Goal: Task Accomplishment & Management: Manage account settings

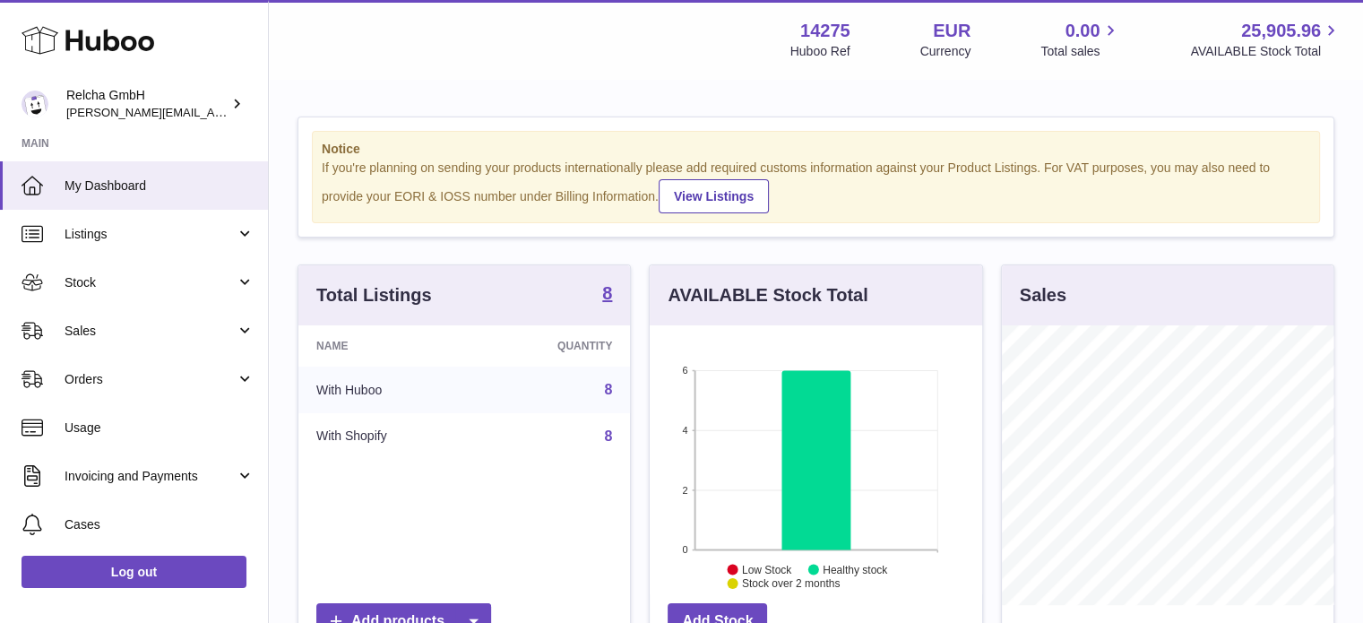
scroll to position [280, 332]
click at [186, 182] on span "My Dashboard" at bounding box center [160, 185] width 190 height 17
click at [229, 479] on span "Invoicing and Payments" at bounding box center [150, 476] width 171 height 17
click at [149, 514] on span "Billing History" at bounding box center [160, 521] width 190 height 17
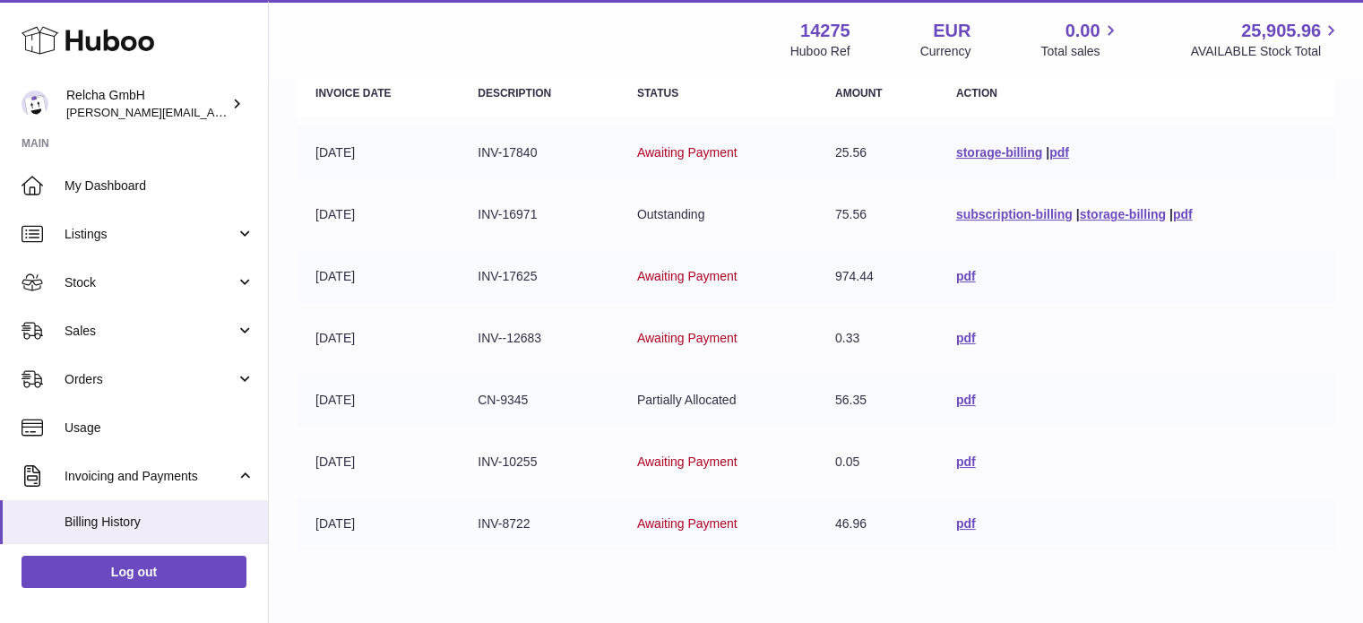
scroll to position [274, 0]
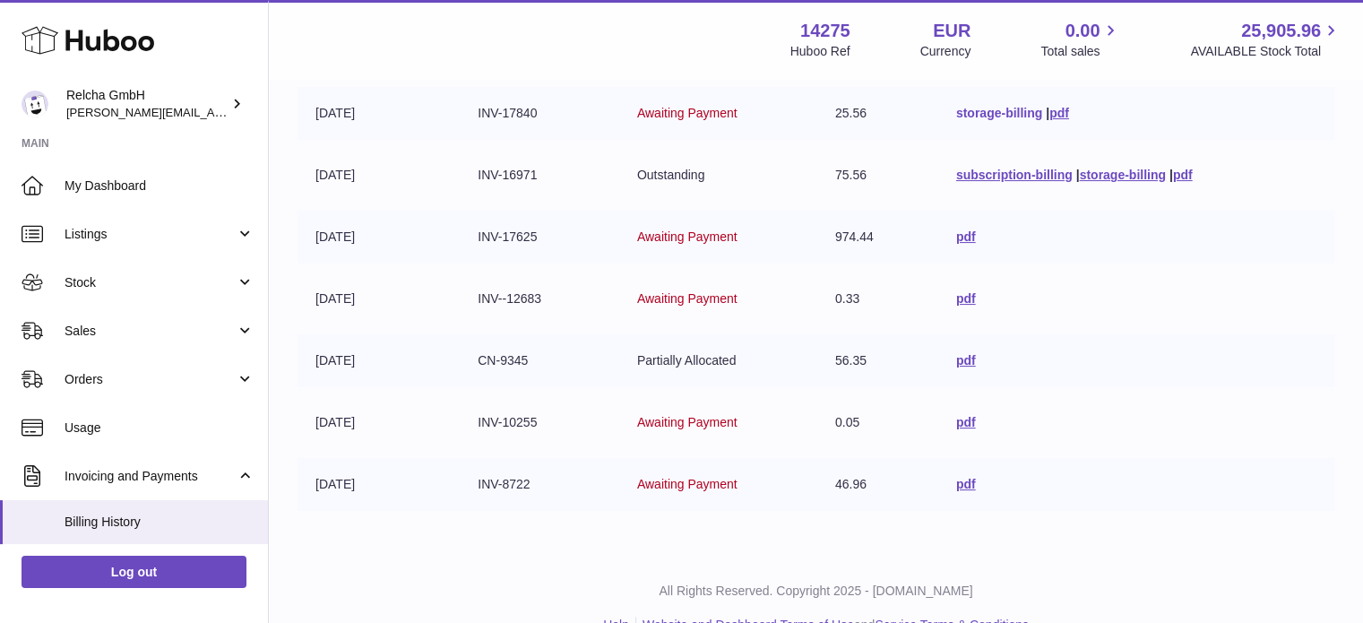
click at [988, 114] on link "storage-billing" at bounding box center [999, 113] width 86 height 14
click at [1179, 172] on link "pdf" at bounding box center [1183, 175] width 20 height 14
click at [962, 238] on link "pdf" at bounding box center [966, 236] width 20 height 14
click at [959, 481] on link "pdf" at bounding box center [966, 484] width 20 height 14
click at [968, 363] on link "pdf" at bounding box center [966, 360] width 20 height 14
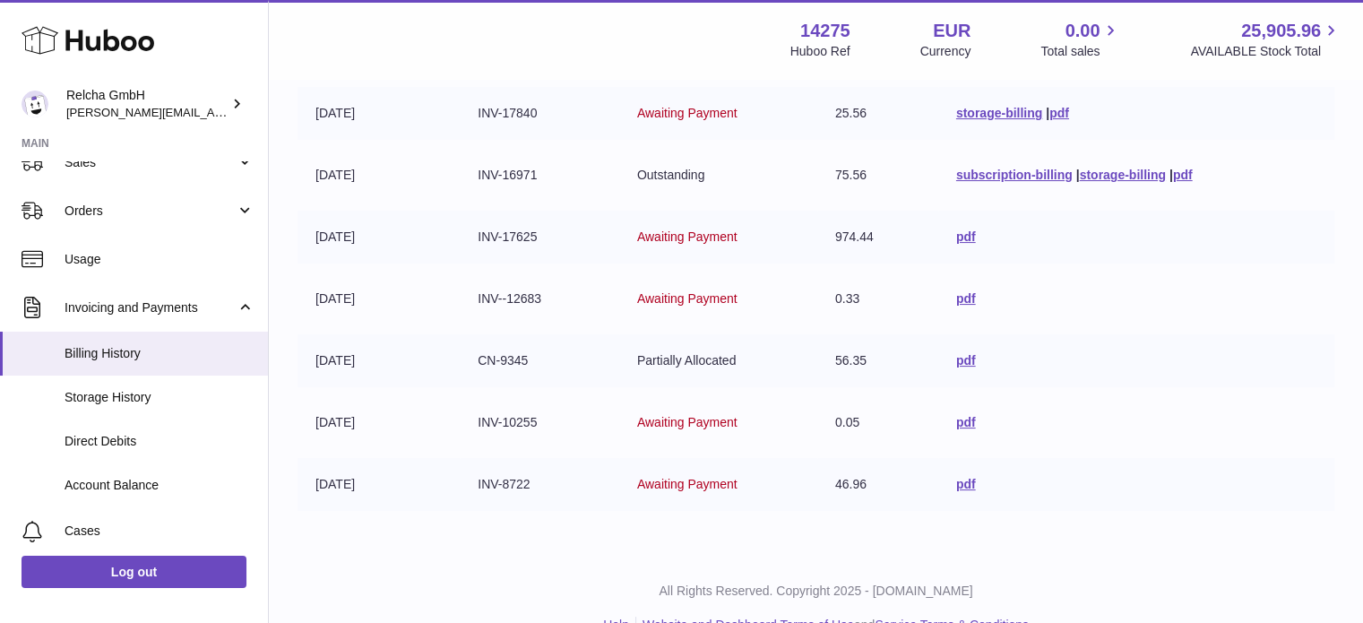
scroll to position [177, 0]
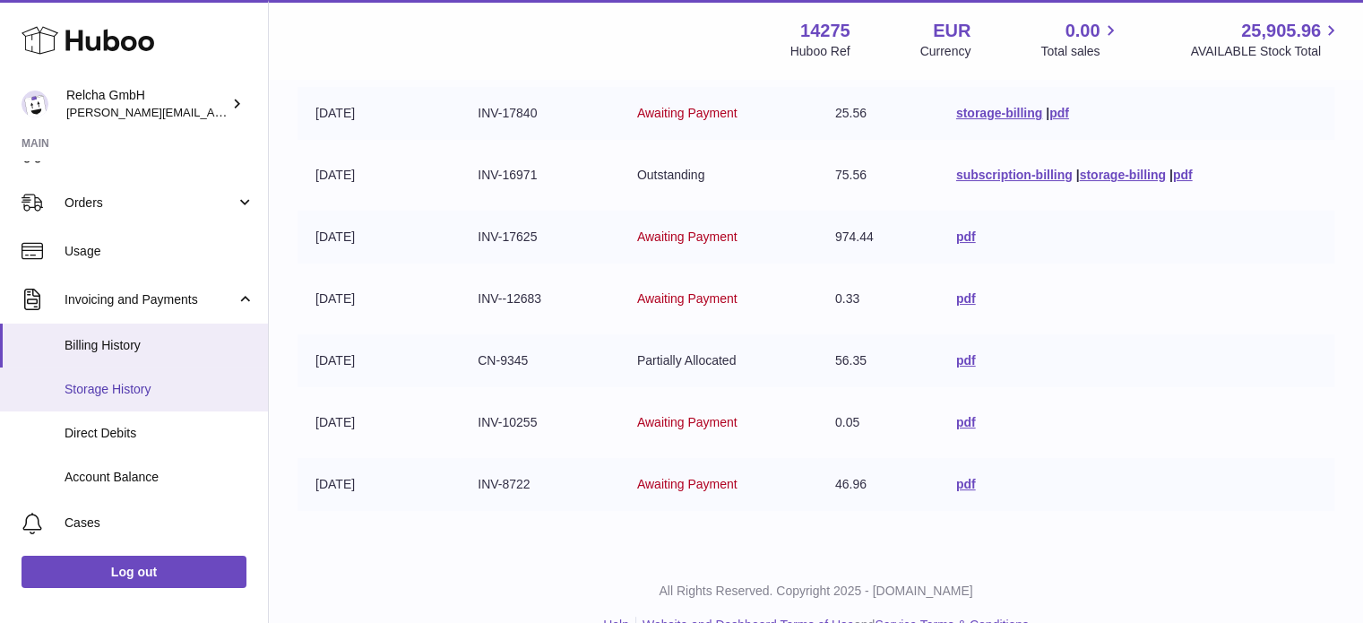
click at [113, 396] on span "Storage History" at bounding box center [160, 389] width 190 height 17
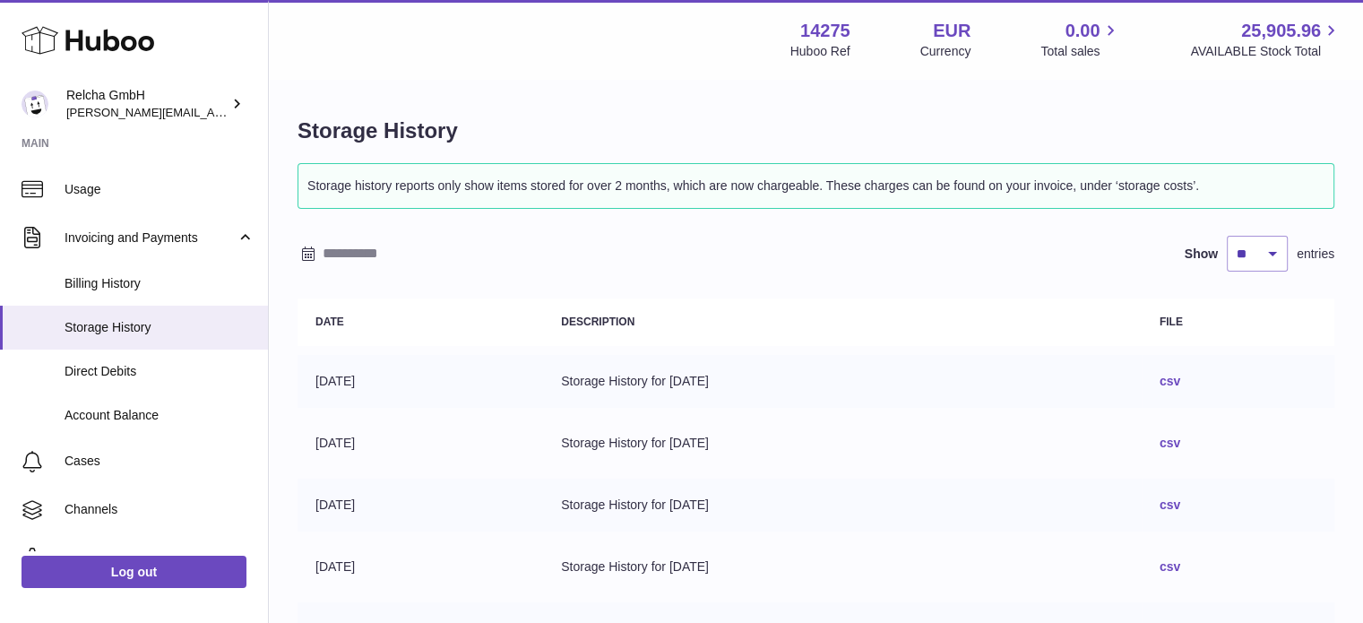
scroll to position [237, 0]
click at [141, 424] on span "Account Balance" at bounding box center [160, 417] width 190 height 17
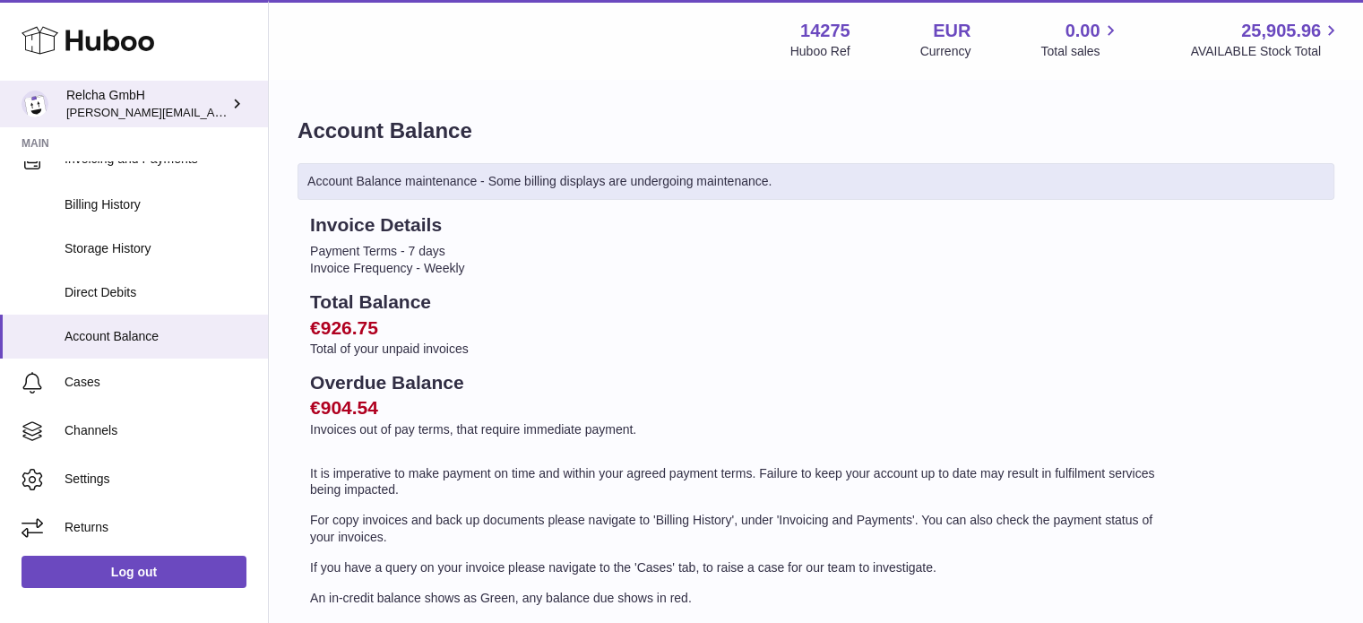
click at [228, 103] on icon at bounding box center [237, 103] width 19 height 19
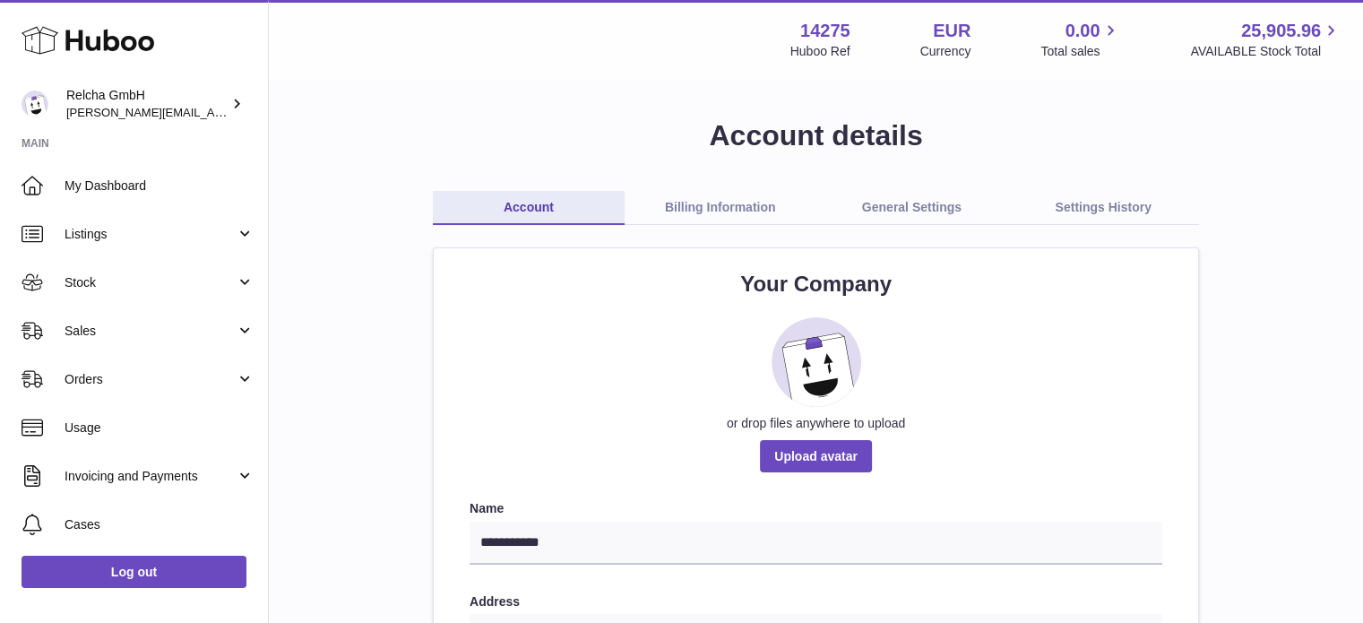
click at [745, 212] on link "Billing Information" at bounding box center [721, 208] width 192 height 34
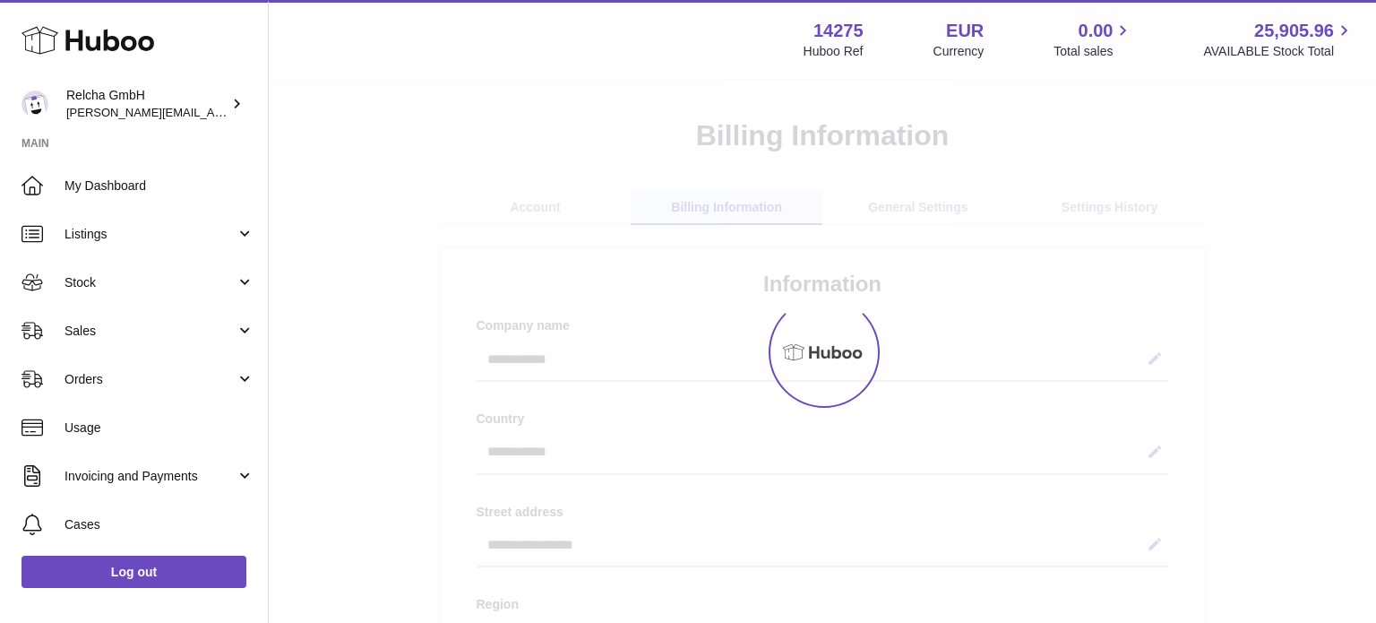
select select "**"
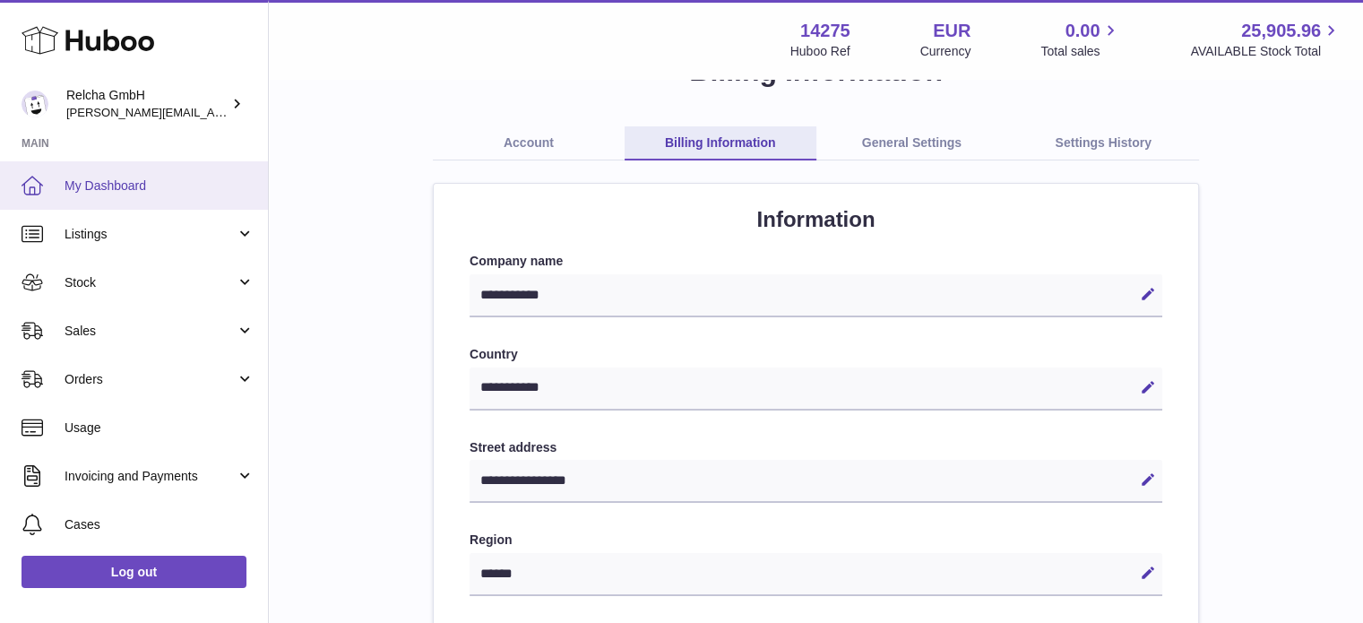
click at [129, 189] on span "My Dashboard" at bounding box center [160, 185] width 190 height 17
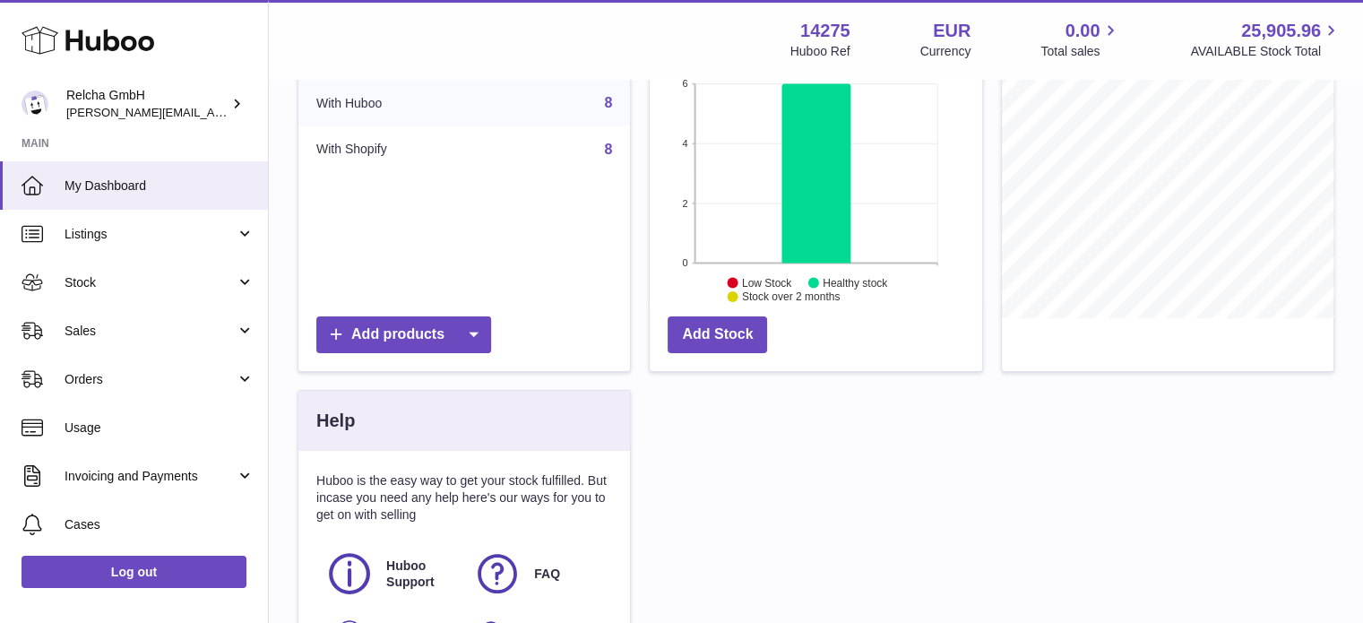
scroll to position [289, 0]
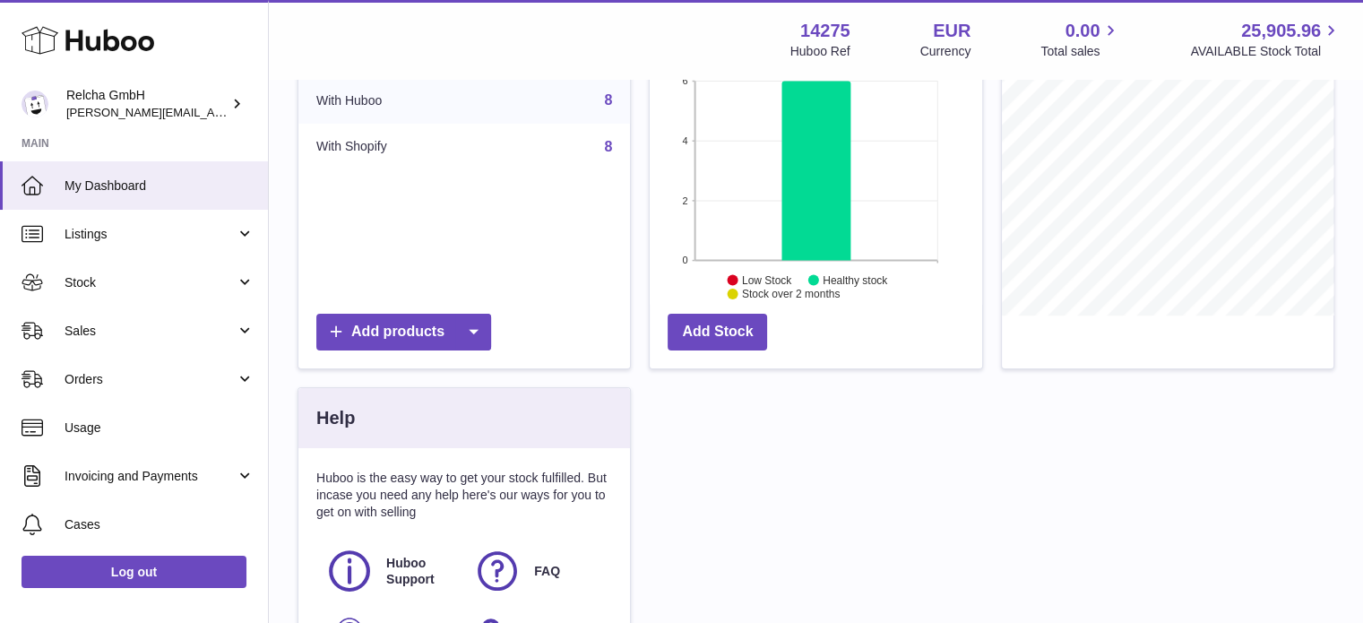
drag, startPoint x: 1360, startPoint y: 279, endPoint x: 1344, endPoint y: 375, distance: 97.2
click at [1344, 375] on div "Notice If you're planning on sending your products internationally please add r…" at bounding box center [816, 268] width 1094 height 955
click at [399, 566] on span "Huboo Support" at bounding box center [419, 572] width 67 height 34
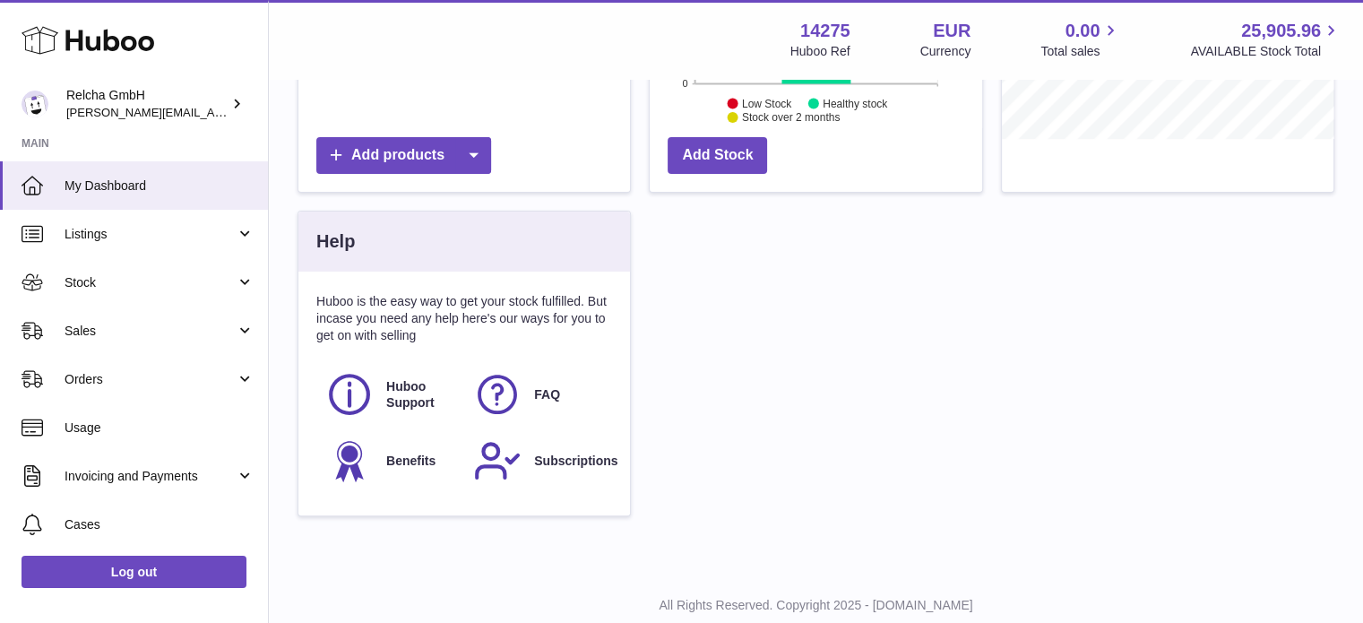
scroll to position [467, 0]
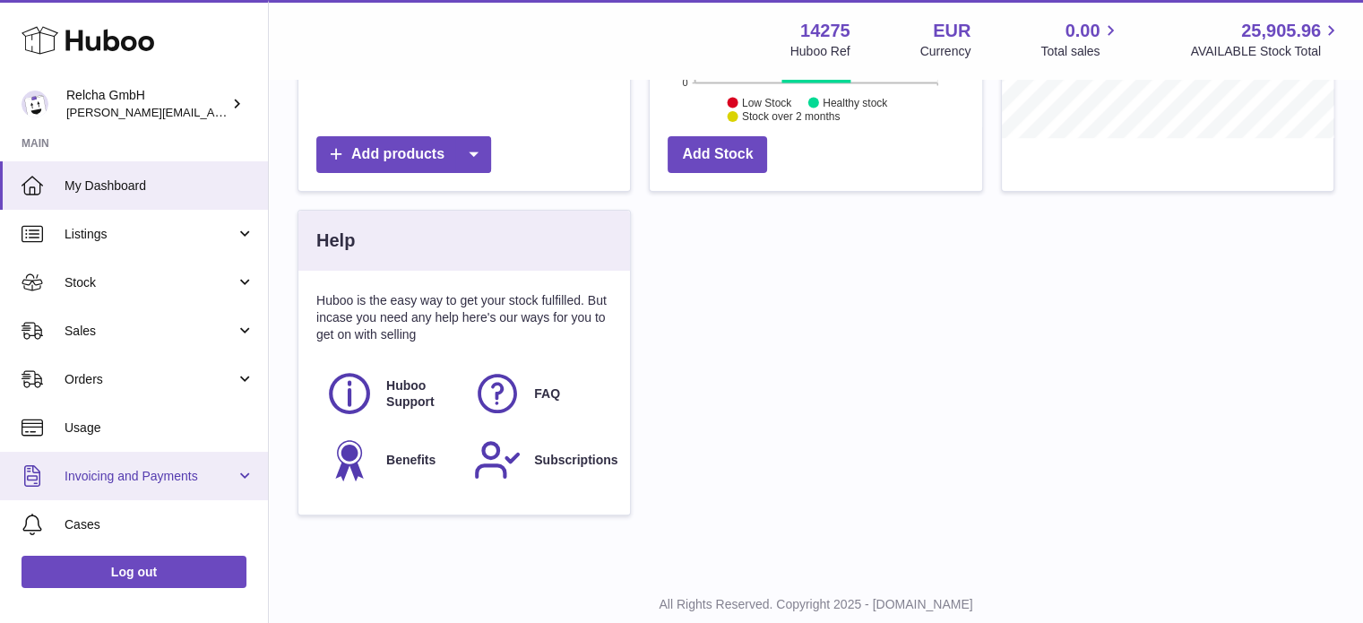
click at [221, 468] on span "Invoicing and Payments" at bounding box center [150, 476] width 171 height 17
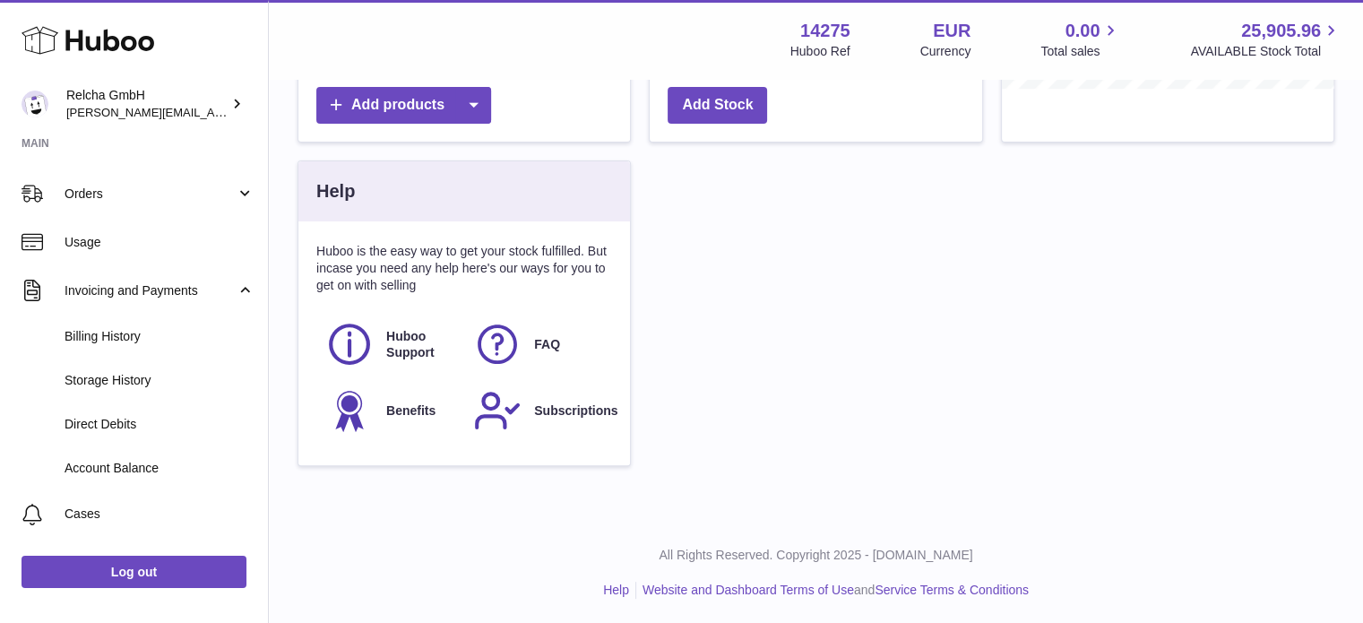
scroll to position [185, 0]
click at [119, 471] on span "Account Balance" at bounding box center [160, 469] width 190 height 17
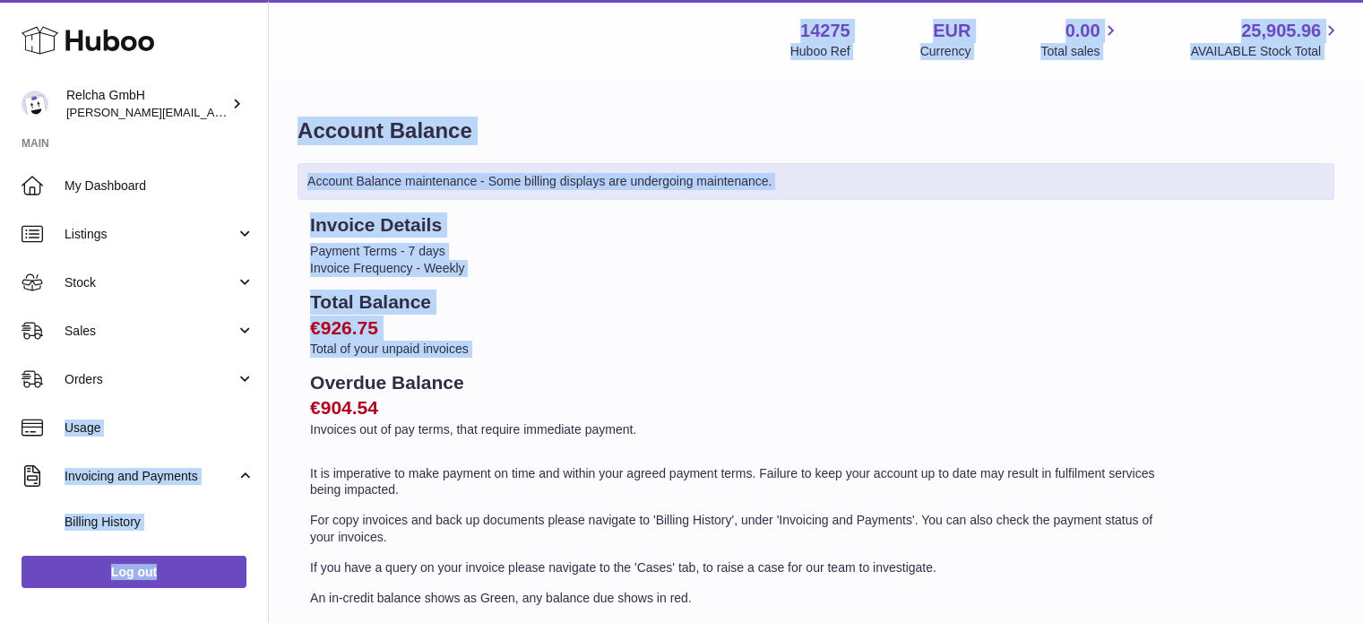
drag, startPoint x: 268, startPoint y: 368, endPoint x: 277, endPoint y: 363, distance: 10.5
click at [277, 363] on div "Huboo Relcha GmbH rachel@consultprestige.com Main My Dashboard Listings Not wit…" at bounding box center [681, 410] width 1363 height 820
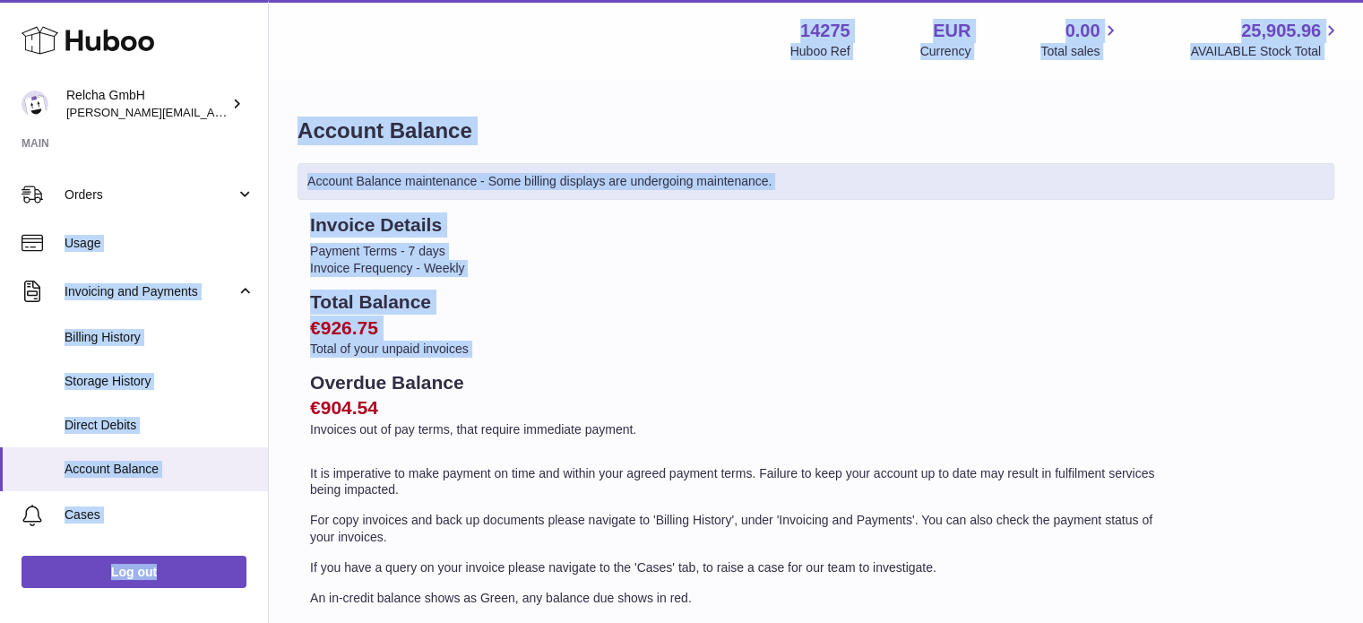
scroll to position [186, 0]
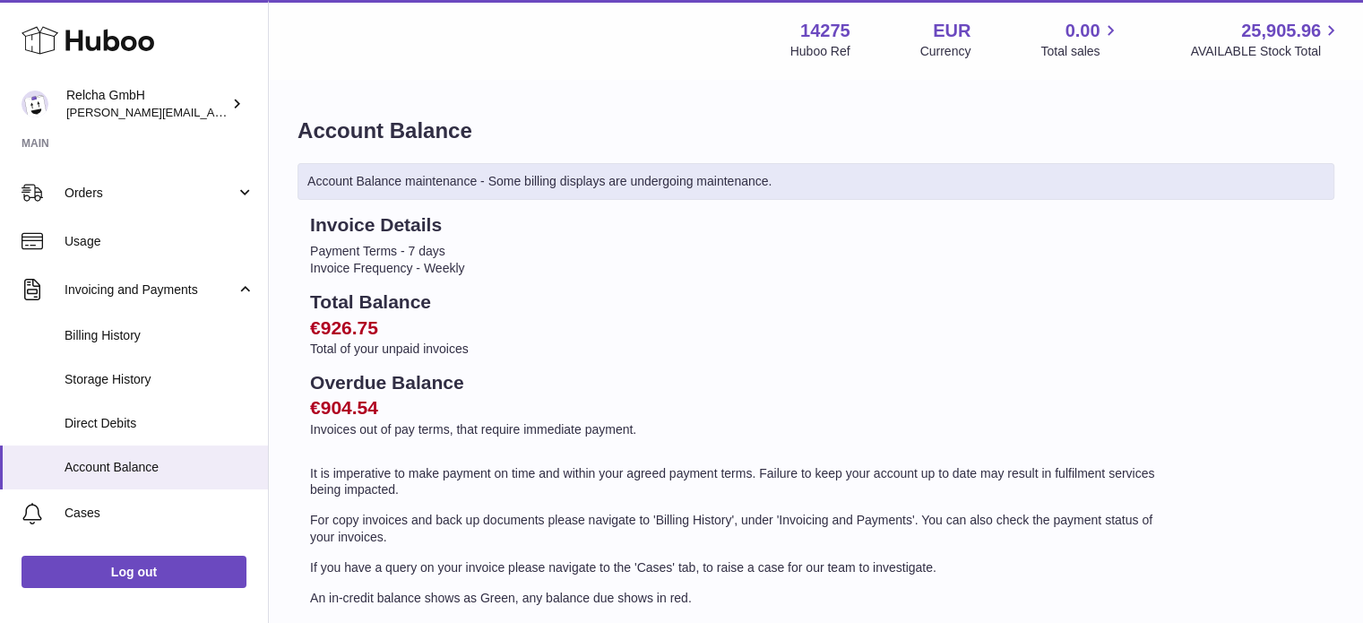
click at [270, 527] on div "Account Balance Account Balance maintenance - Some billing displays are undergo…" at bounding box center [816, 398] width 1094 height 634
click at [144, 339] on span "Billing History" at bounding box center [160, 335] width 190 height 17
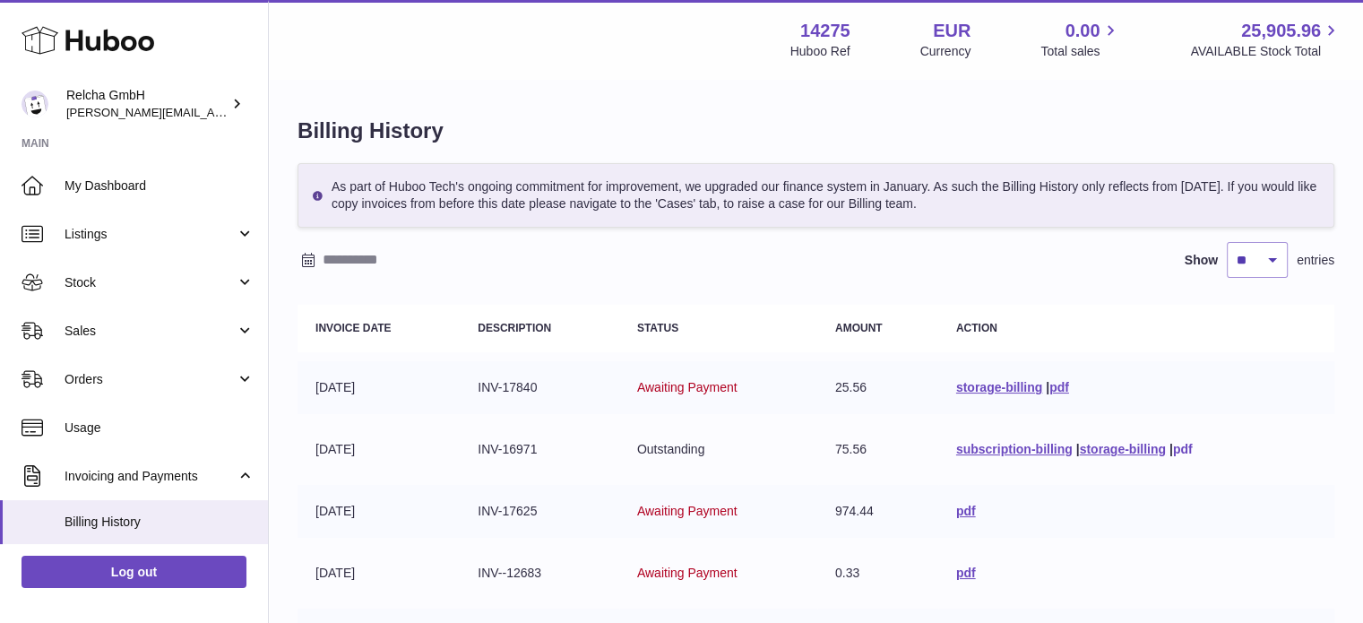
click at [1184, 445] on link "pdf" at bounding box center [1183, 449] width 20 height 14
click at [1095, 35] on span "0.00" at bounding box center [1082, 31] width 35 height 24
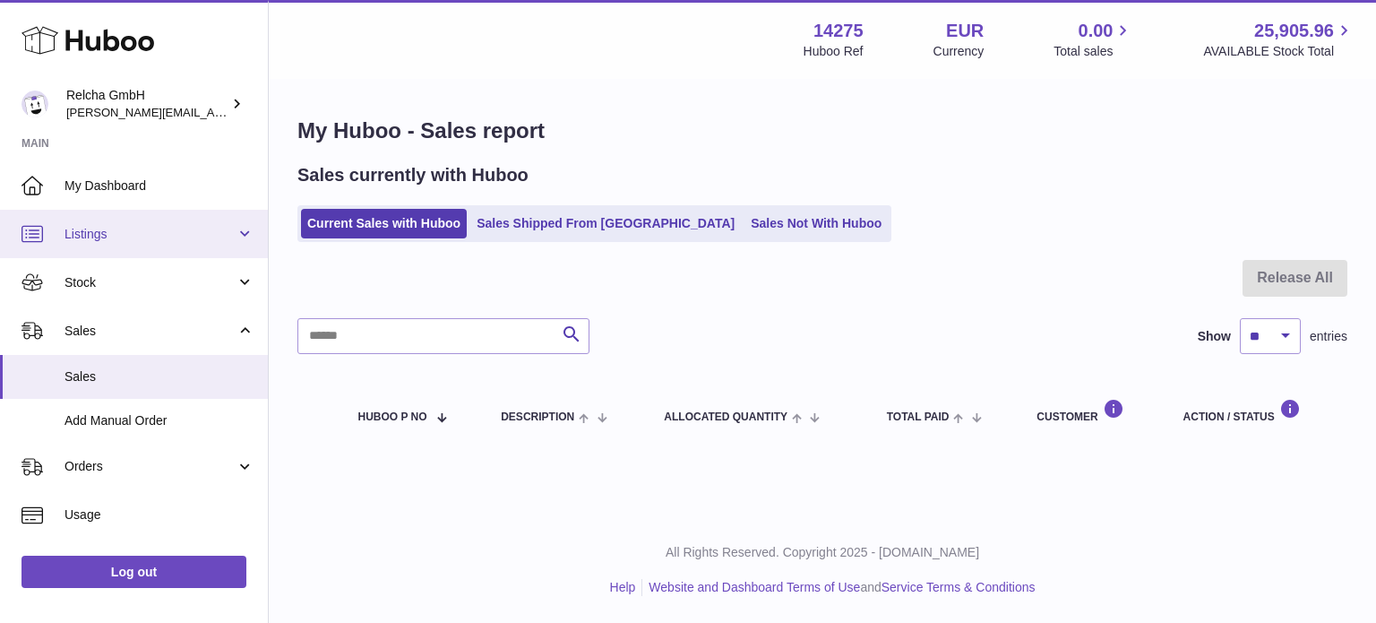
click at [239, 241] on link "Listings" at bounding box center [134, 234] width 268 height 48
